Goal: Task Accomplishment & Management: Manage account settings

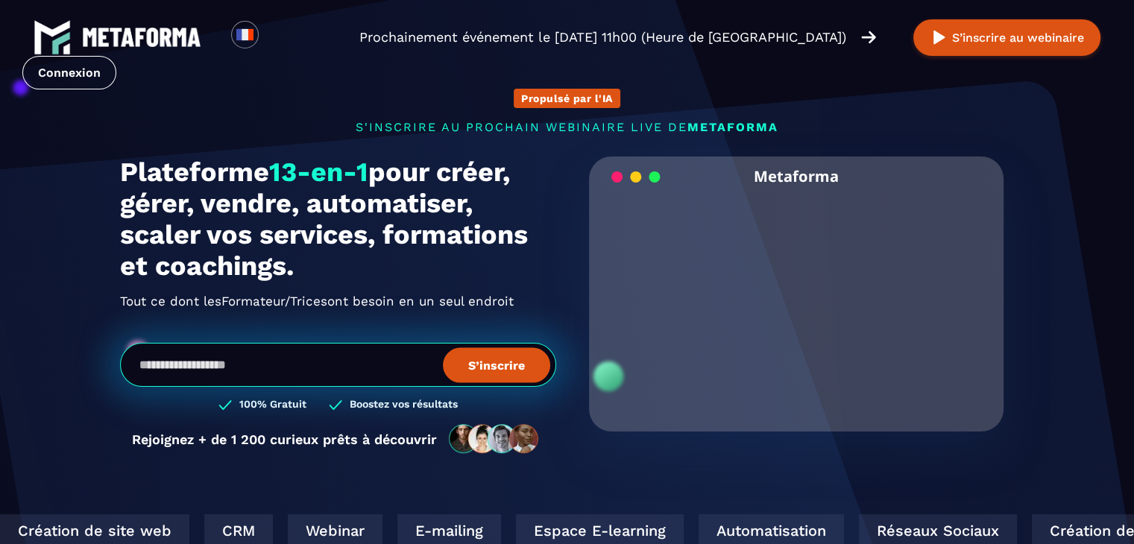
drag, startPoint x: 0, startPoint y: 0, endPoint x: 1083, endPoint y: 78, distance: 1085.8
click at [1083, 78] on div "Loading... Prochainement événement le jeudi 16 octobre à 11h00 (Heure de Paris)…" at bounding box center [567, 54] width 1134 height 108
click at [805, 83] on div "Loading... Prochainement événement le jeudi 16 octobre à 11h00 (Heure de Paris)…" at bounding box center [567, 54] width 1134 height 108
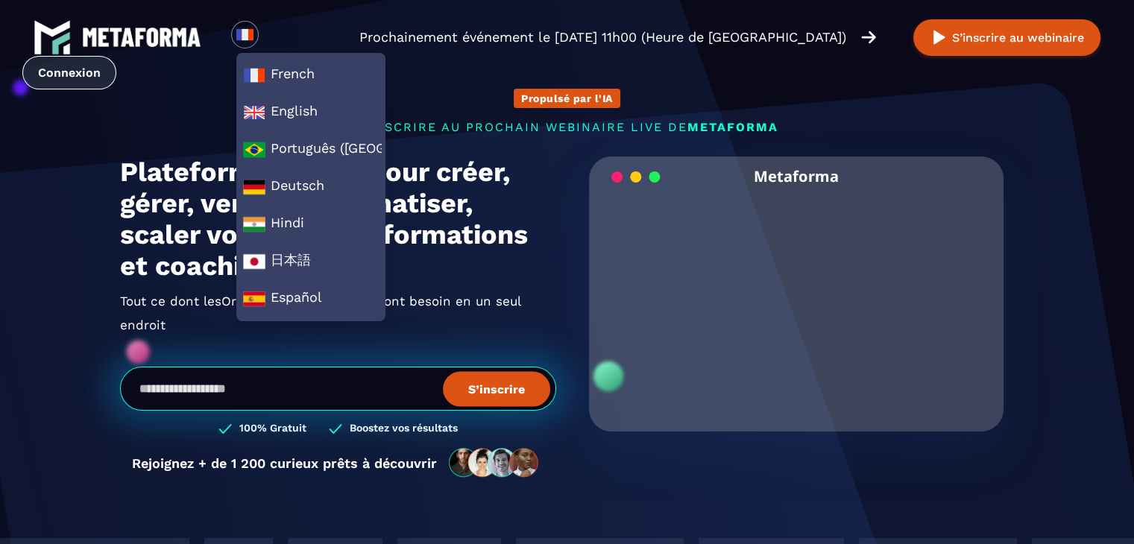
click at [83, 66] on link "Connexion" at bounding box center [69, 73] width 94 height 34
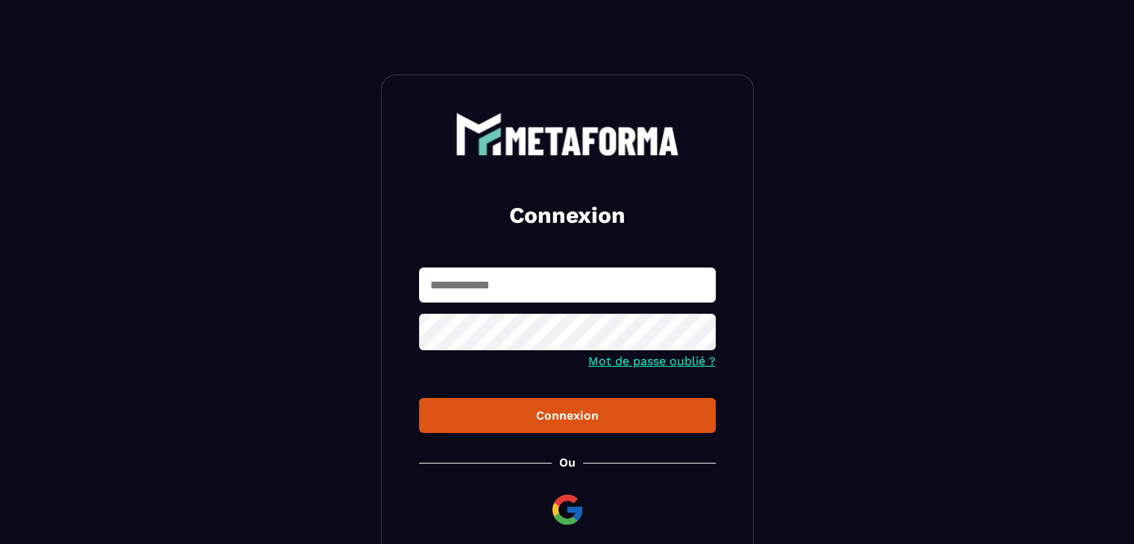
type input "**********"
click at [569, 415] on div "Connexion" at bounding box center [567, 415] width 273 height 14
